Goal: Task Accomplishment & Management: Manage account settings

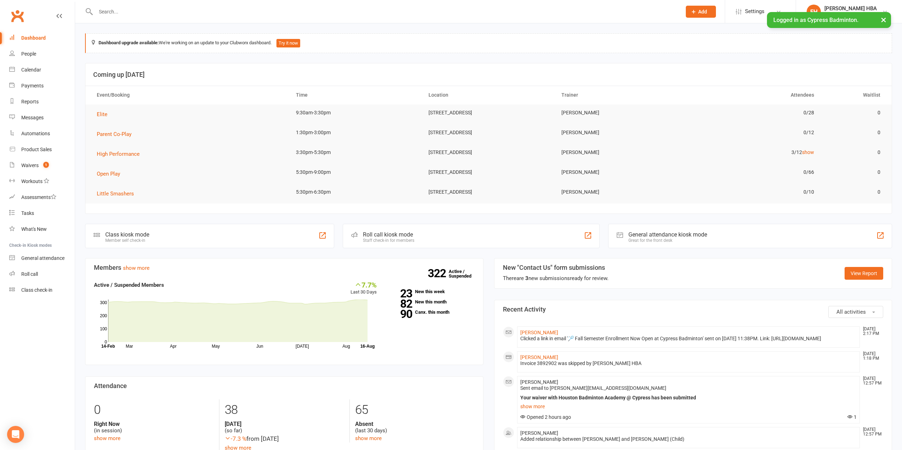
click at [138, 10] on input "text" at bounding box center [385, 12] width 583 height 10
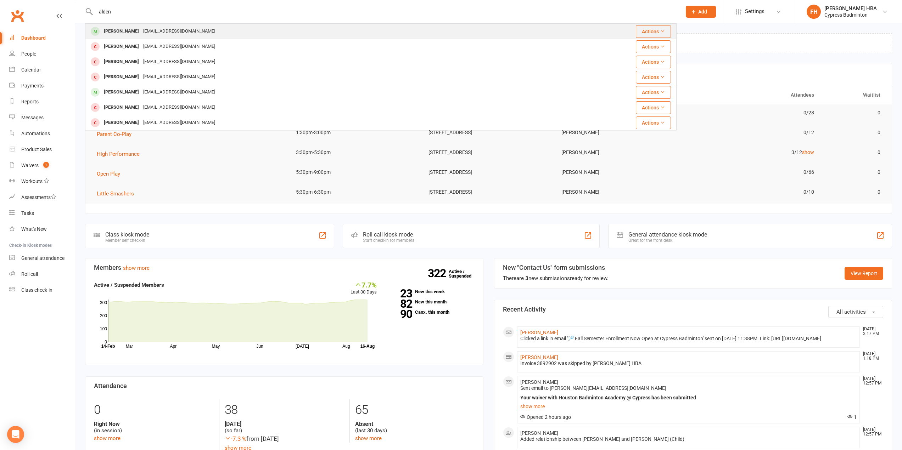
type input "alden"
click at [154, 32] on div "[EMAIL_ADDRESS][DOMAIN_NAME]" at bounding box center [179, 31] width 76 height 10
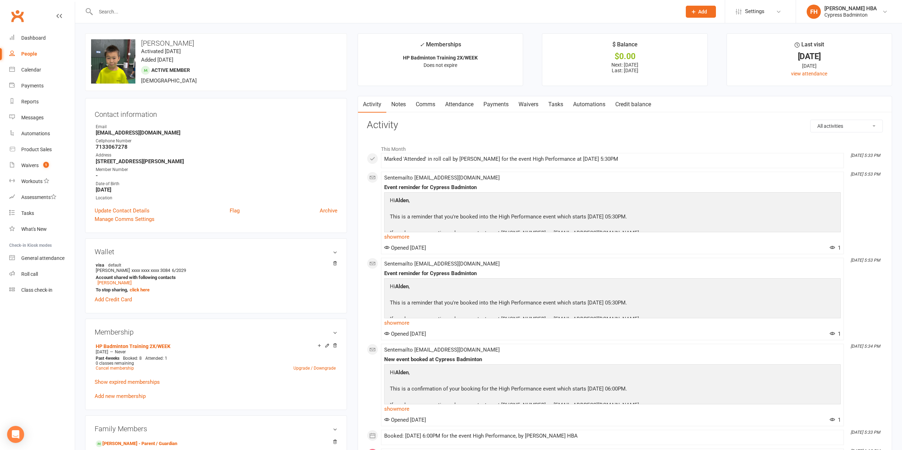
click at [154, 44] on h3 "[PERSON_NAME]" at bounding box center [216, 43] width 250 height 8
drag, startPoint x: 154, startPoint y: 44, endPoint x: 169, endPoint y: 43, distance: 14.9
click at [169, 43] on h3 "[PERSON_NAME]" at bounding box center [216, 43] width 250 height 8
copy h3 "[PERSON_NAME]"
click at [464, 103] on link "Attendance" at bounding box center [459, 104] width 38 height 16
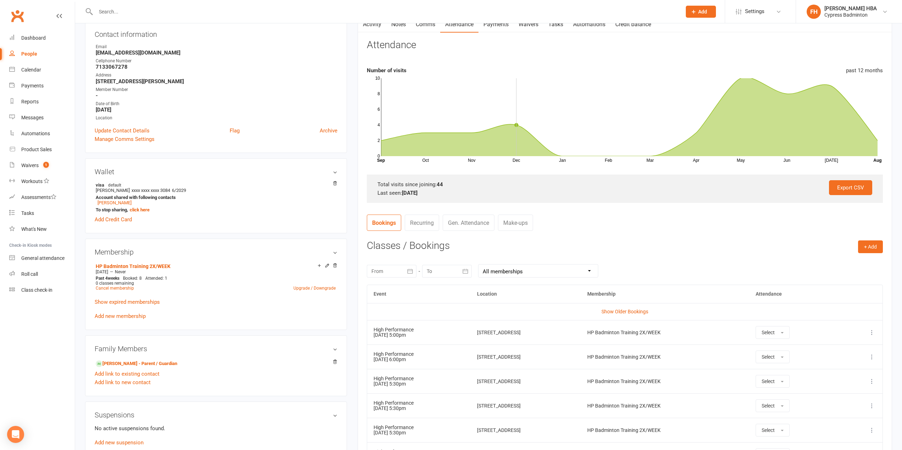
scroll to position [106, 0]
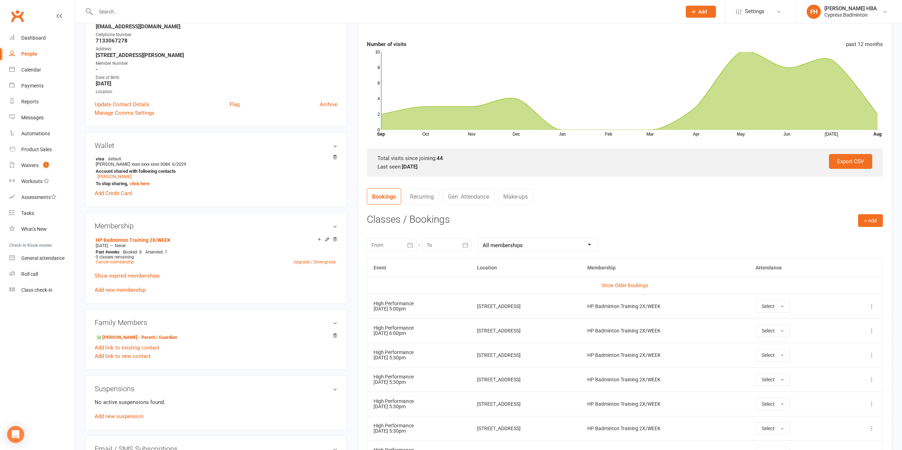
click at [873, 329] on icon at bounding box center [871, 330] width 7 height 7
click at [841, 367] on link "Remove booking" at bounding box center [841, 373] width 70 height 14
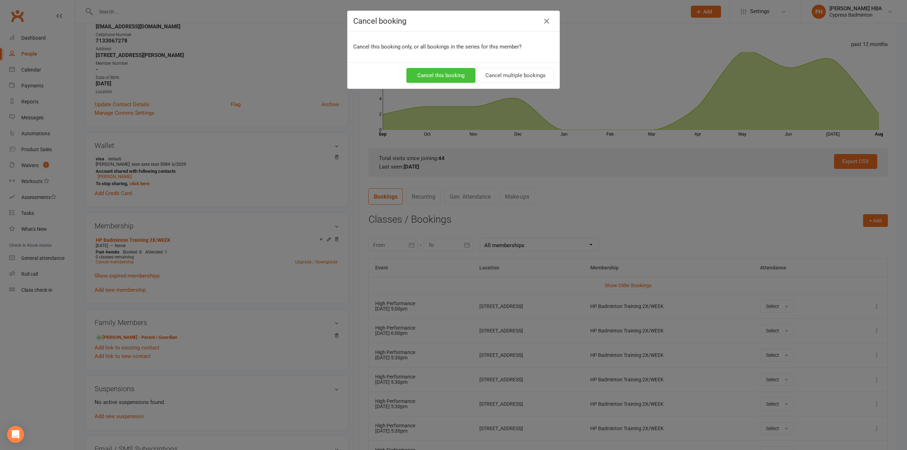
click at [433, 68] on button "Cancel this booking" at bounding box center [440, 75] width 69 height 15
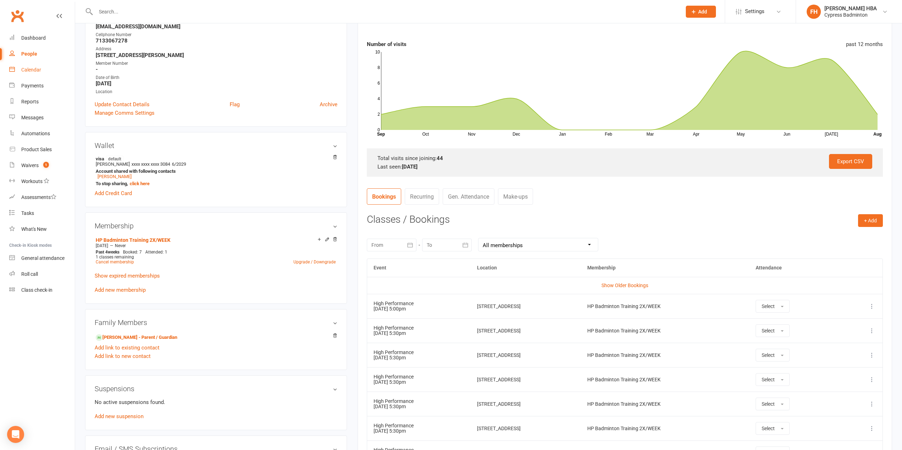
click at [49, 72] on link "Calendar" at bounding box center [42, 70] width 66 height 16
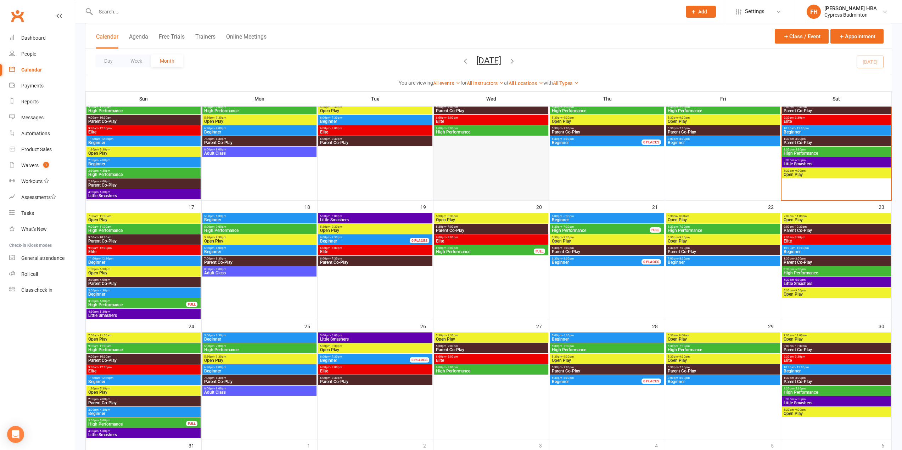
scroll to position [319, 0]
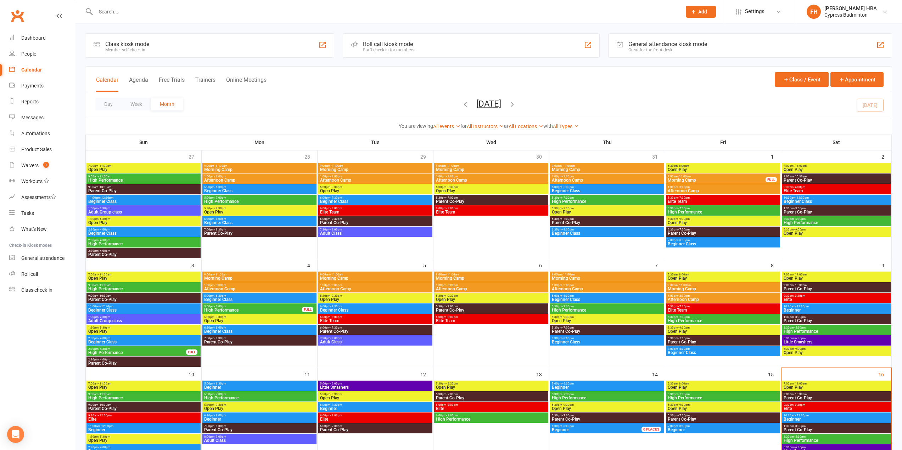
scroll to position [142, 0]
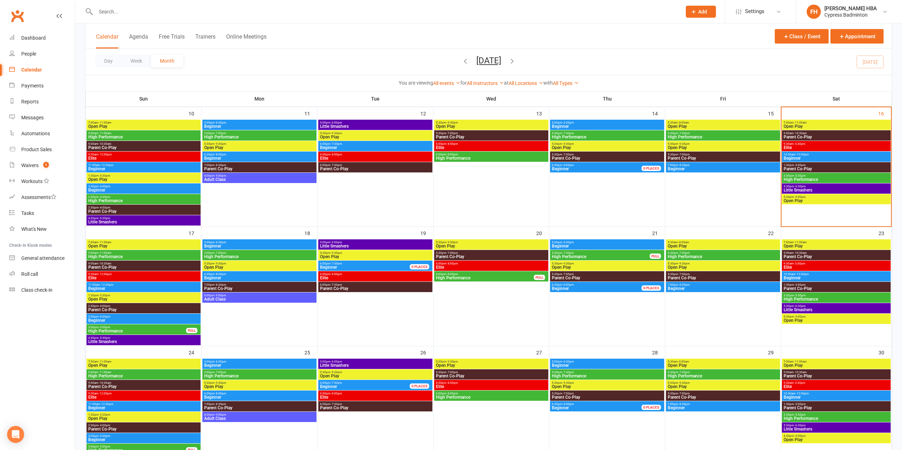
scroll to position [319, 0]
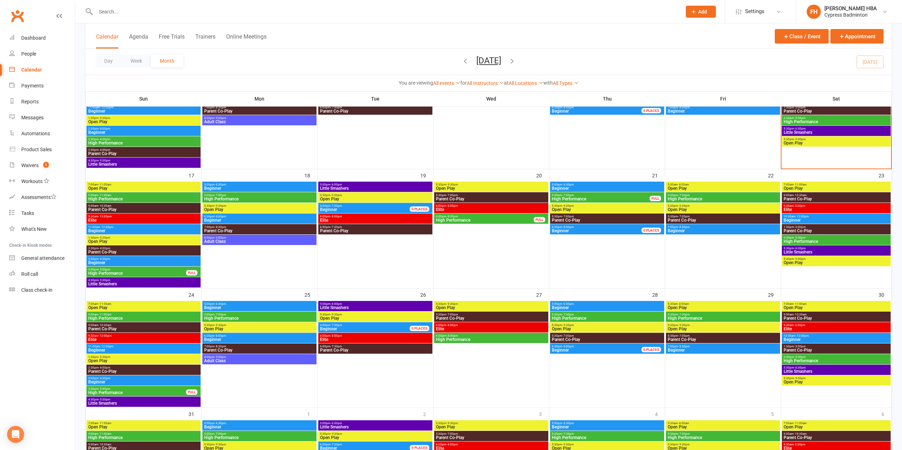
click at [231, 316] on span "High Performance" at bounding box center [259, 318] width 111 height 4
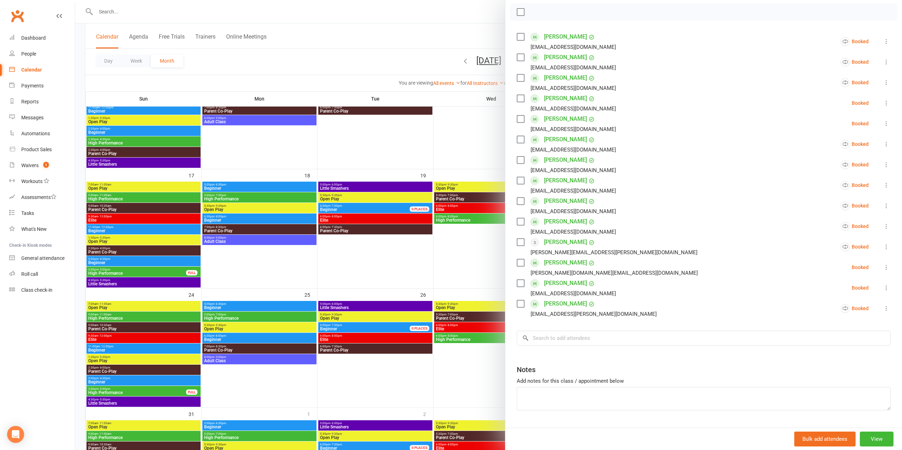
scroll to position [119, 0]
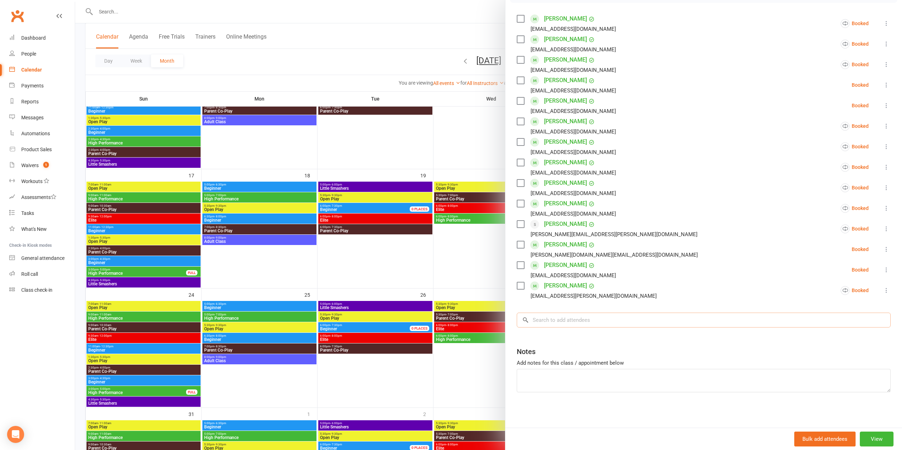
click at [610, 319] on input "search" at bounding box center [704, 320] width 374 height 15
paste input "[PERSON_NAME]"
type input "[PERSON_NAME]"
click at [571, 337] on span "[EMAIL_ADDRESS][DOMAIN_NAME]" at bounding box center [607, 334] width 72 height 5
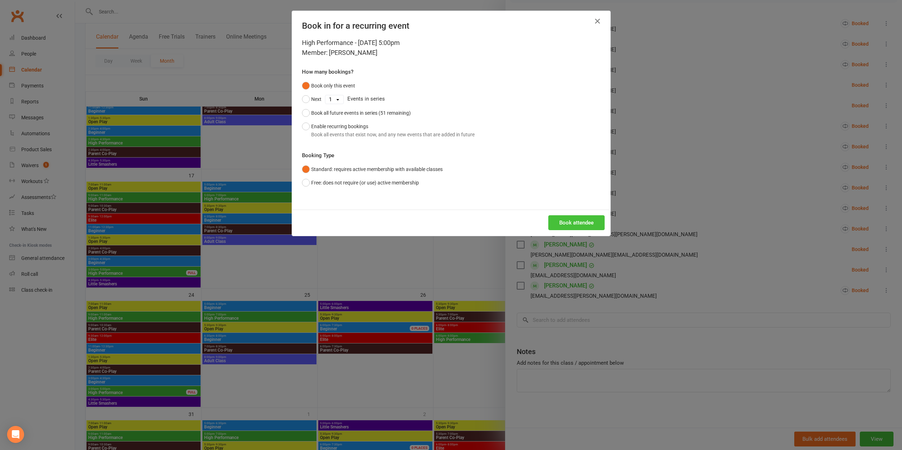
click at [557, 230] on div "Book attendee" at bounding box center [451, 223] width 318 height 26
drag, startPoint x: 559, startPoint y: 224, endPoint x: 558, endPoint y: 211, distance: 13.2
click at [559, 224] on button "Book attendee" at bounding box center [576, 222] width 56 height 15
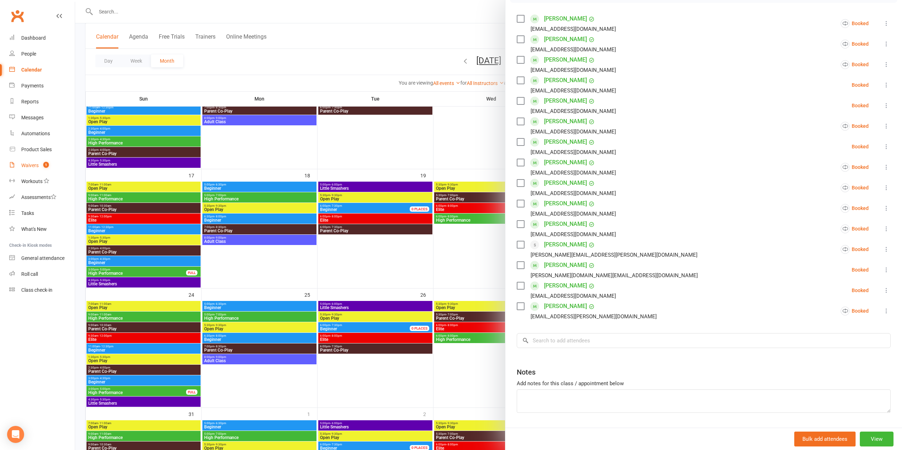
click at [38, 162] on link "Waivers 1" at bounding box center [42, 166] width 66 height 16
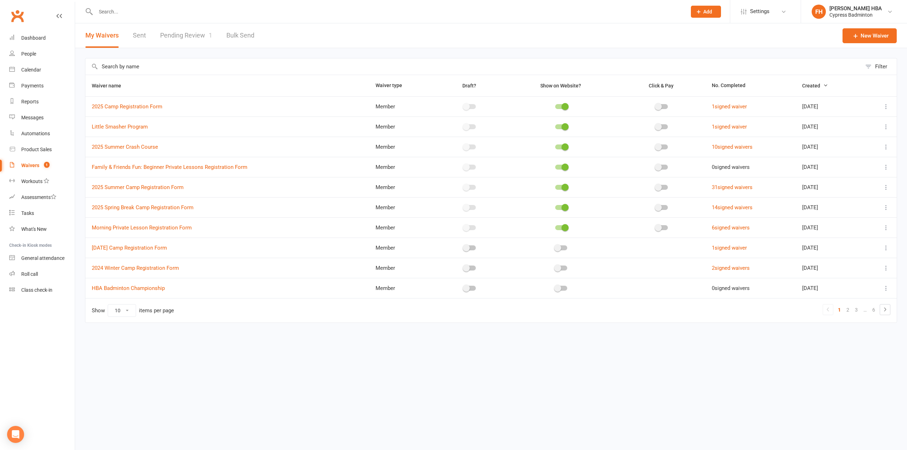
click at [195, 43] on link "Pending Review 1" at bounding box center [186, 35] width 52 height 24
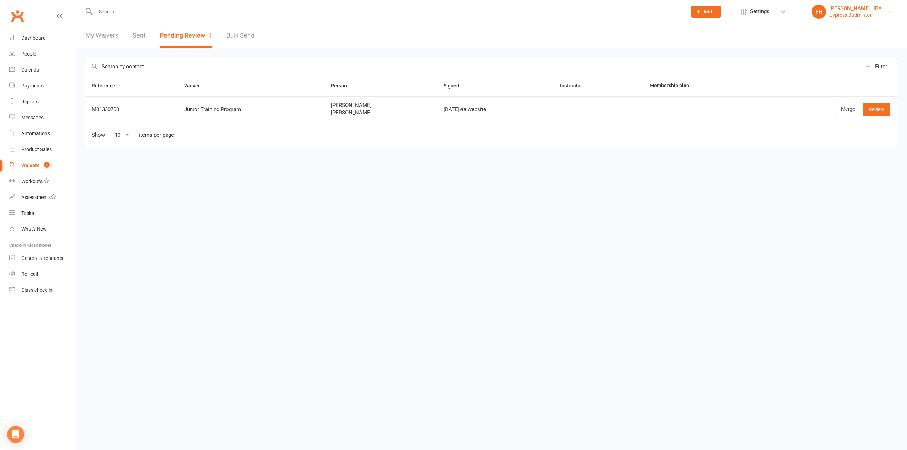
click at [850, 5] on link "FH Farinha HBA Cypress Badminton" at bounding box center [854, 12] width 85 height 14
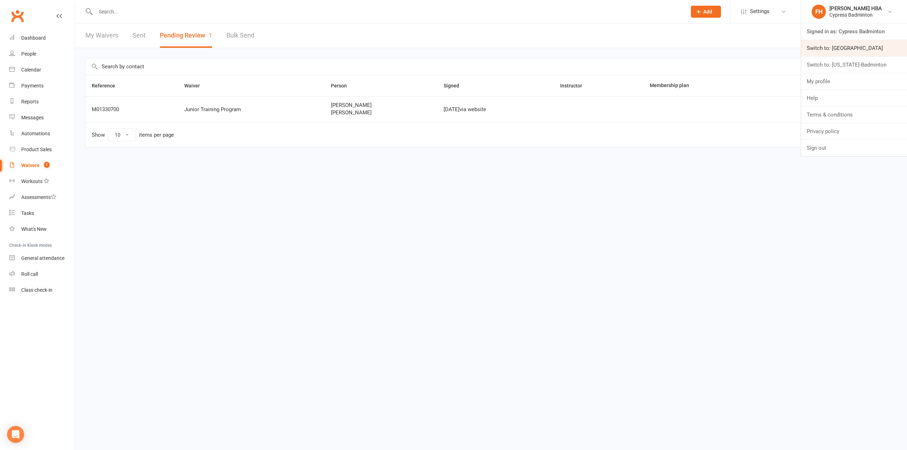
click at [840, 48] on link "Switch to: [GEOGRAPHIC_DATA]" at bounding box center [854, 48] width 106 height 16
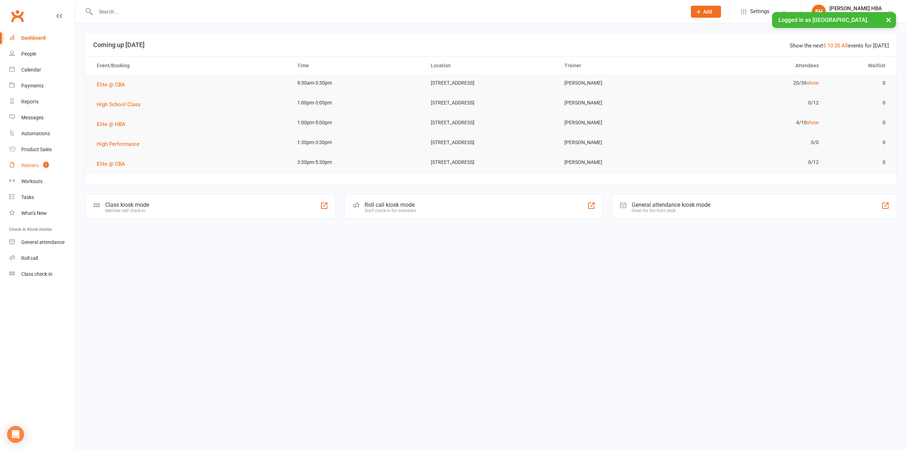
click at [38, 165] on div "Waivers" at bounding box center [29, 166] width 17 height 6
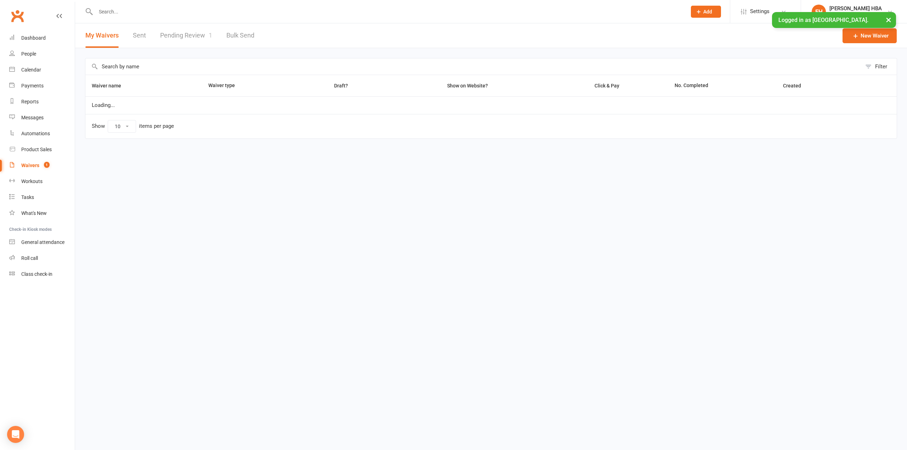
click at [191, 39] on link "Pending Review 1" at bounding box center [186, 35] width 52 height 24
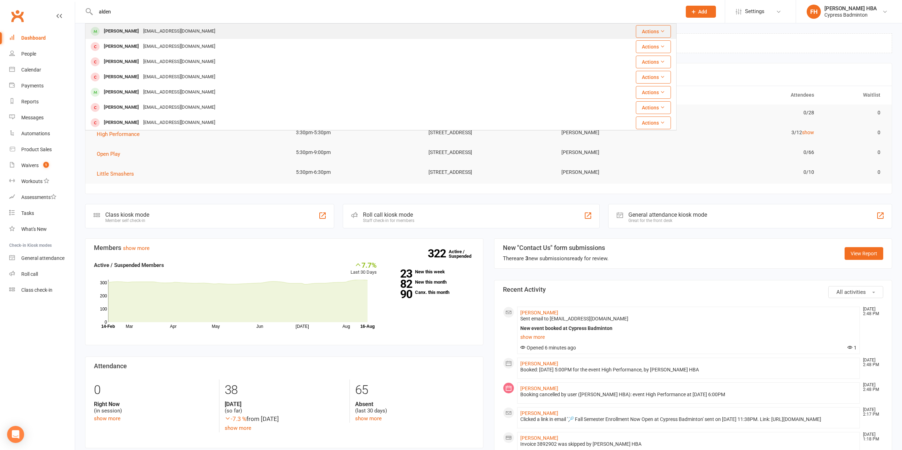
type input "alden"
click at [141, 30] on div "[EMAIL_ADDRESS][DOMAIN_NAME]" at bounding box center [179, 31] width 76 height 10
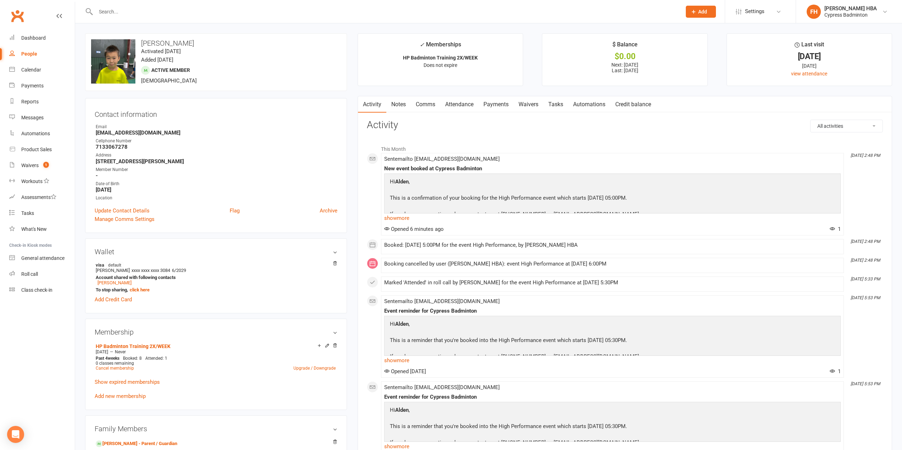
click at [452, 102] on link "Attendance" at bounding box center [459, 104] width 38 height 16
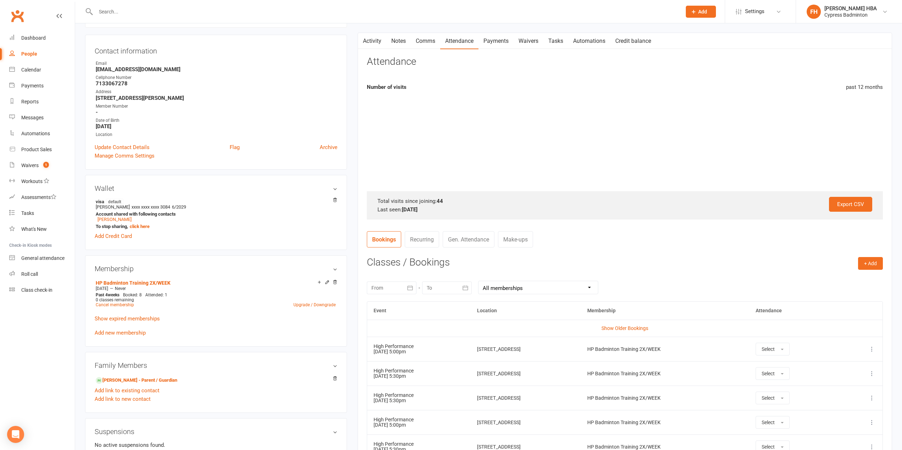
scroll to position [142, 0]
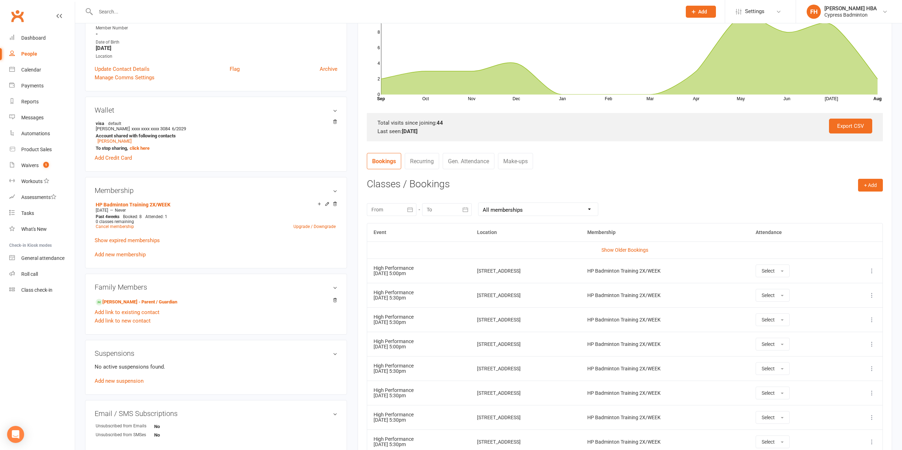
click at [870, 393] on icon at bounding box center [871, 393] width 7 height 7
click at [833, 434] on link "Remove booking" at bounding box center [841, 435] width 70 height 14
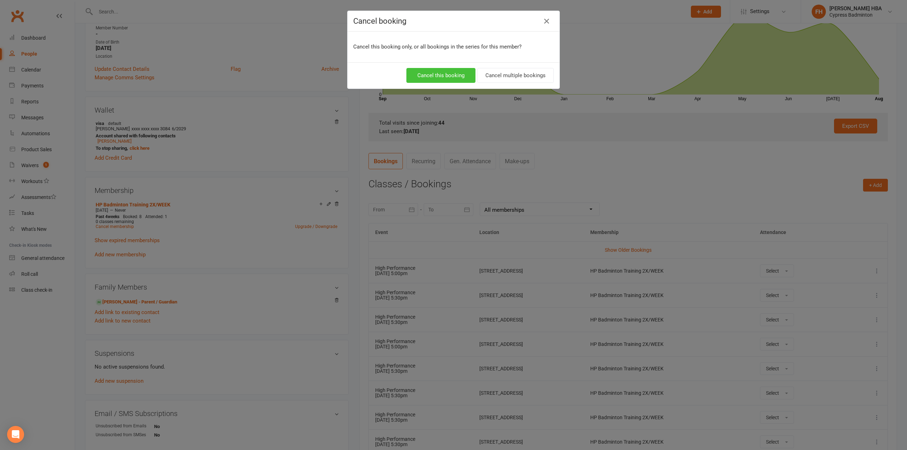
click at [433, 73] on button "Cancel this booking" at bounding box center [440, 75] width 69 height 15
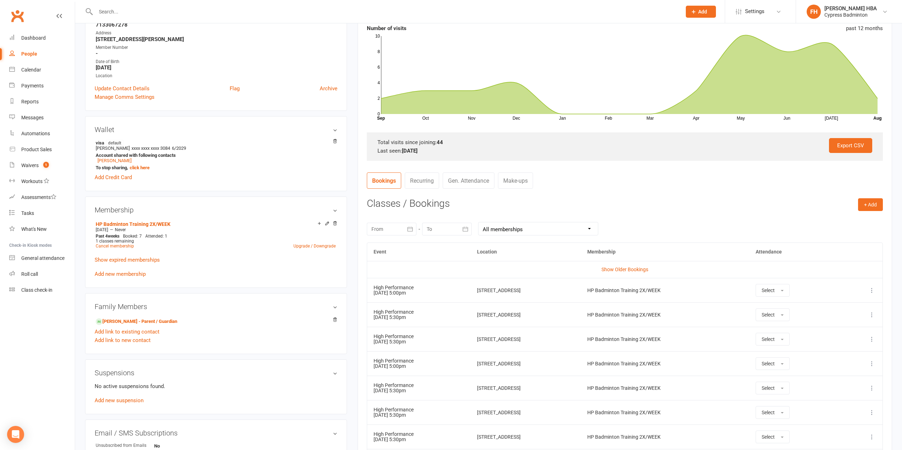
scroll to position [0, 0]
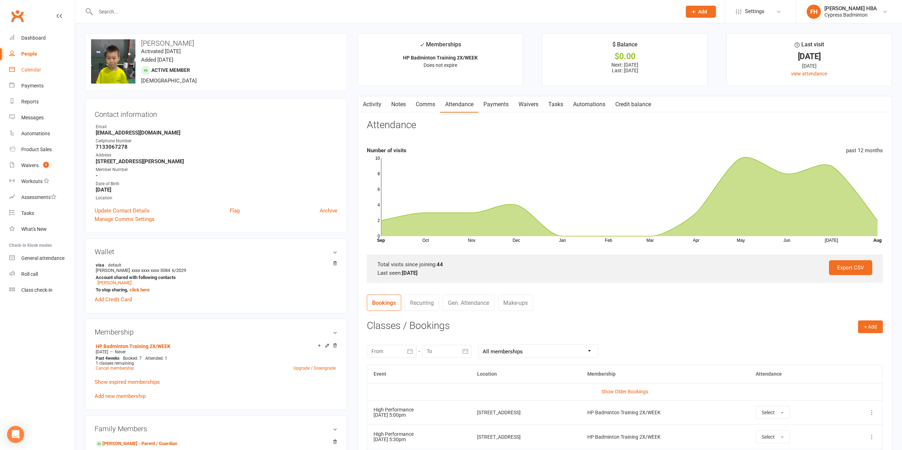
click at [39, 69] on div "Calendar" at bounding box center [31, 70] width 20 height 6
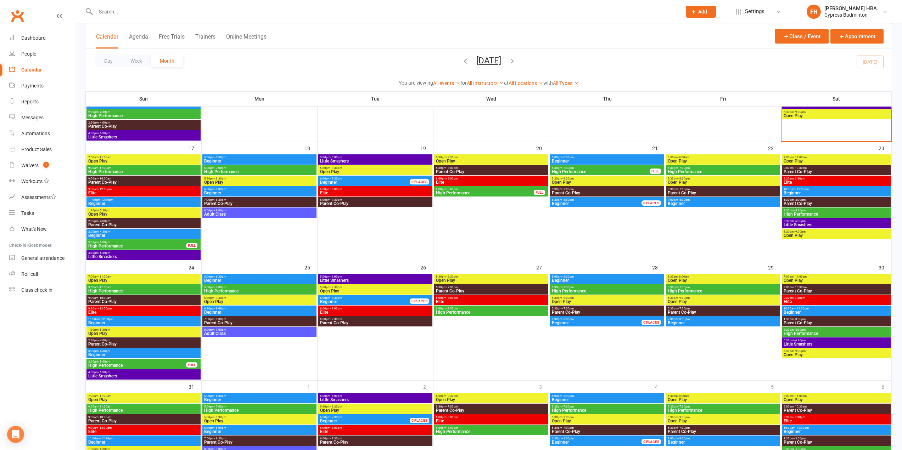
scroll to position [354, 0]
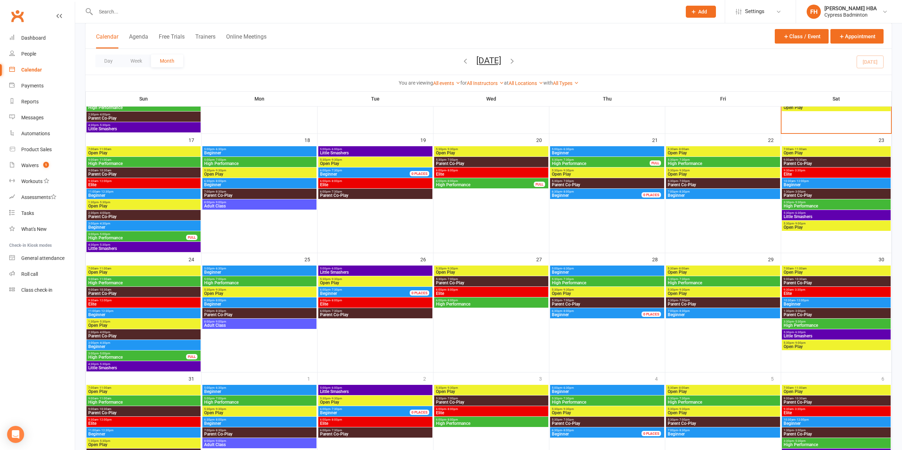
click at [462, 303] on span "High Performance" at bounding box center [491, 304] width 111 height 4
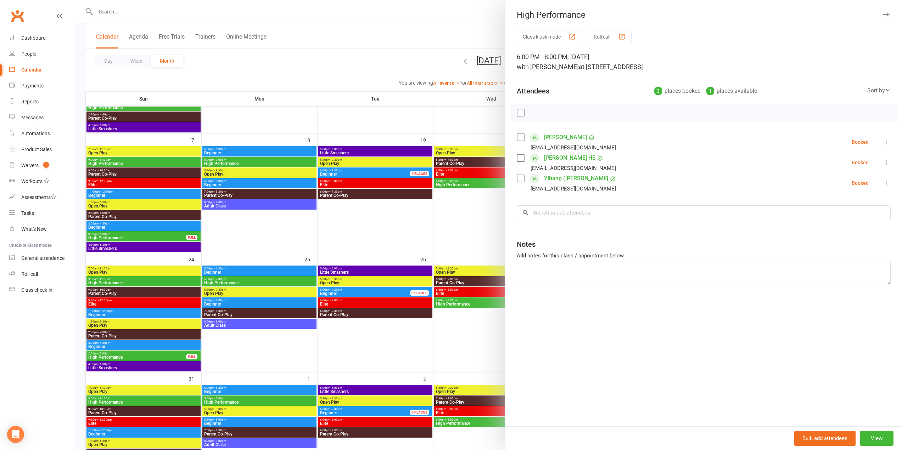
drag, startPoint x: 584, startPoint y: 223, endPoint x: 585, endPoint y: 219, distance: 3.6
click at [584, 223] on div "Class kiosk mode Roll call 6:00 PM - 8:00 PM, [DATE] with [PERSON_NAME] at [STR…" at bounding box center [703, 228] width 397 height 397
click at [585, 217] on input "search" at bounding box center [704, 213] width 374 height 15
paste input "alden"
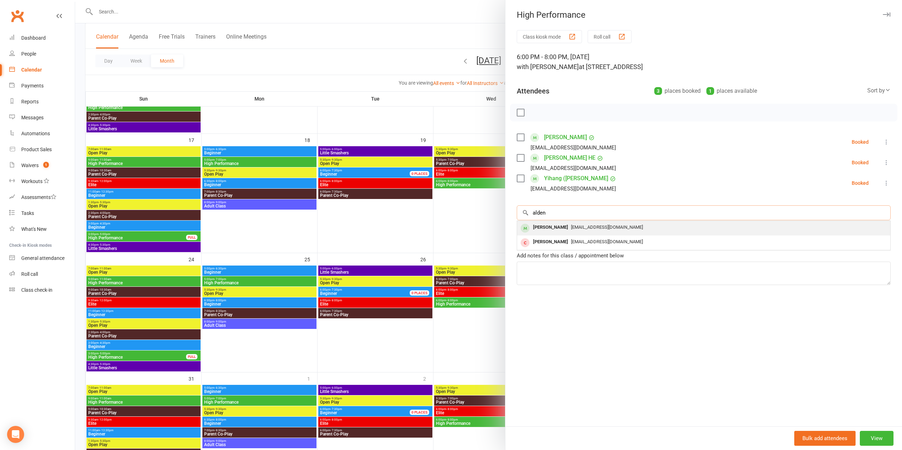
type input "alden"
click at [585, 230] on div "[EMAIL_ADDRESS][DOMAIN_NAME]" at bounding box center [704, 228] width 368 height 10
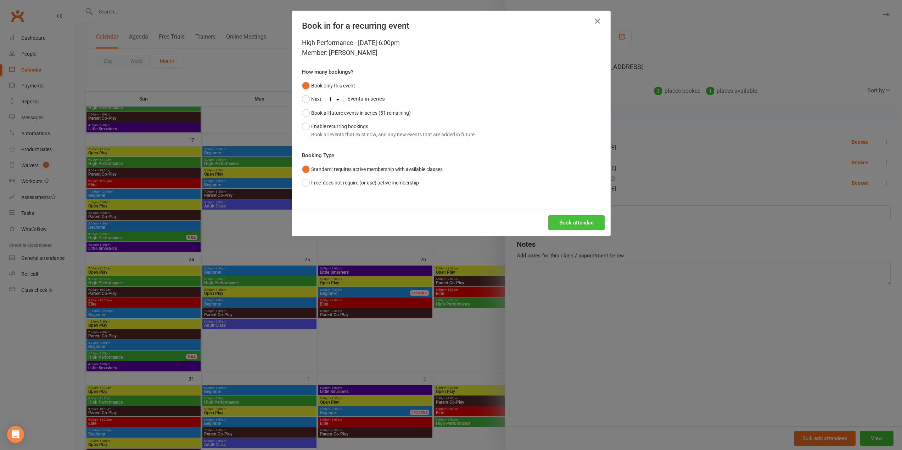
click at [587, 217] on button "Book attendee" at bounding box center [576, 222] width 56 height 15
